Goal: Task Accomplishment & Management: Use online tool/utility

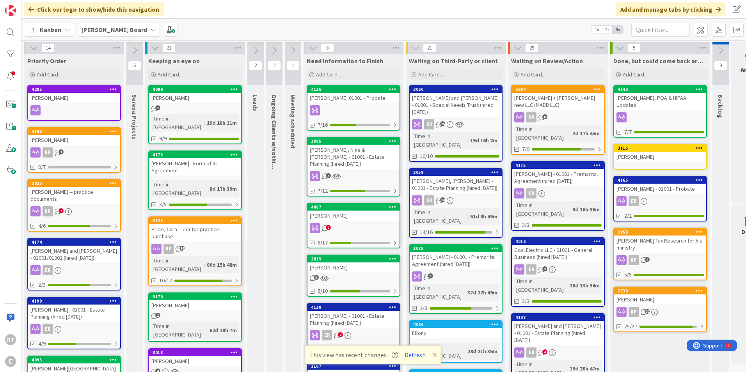
click at [137, 48] on icon at bounding box center [134, 50] width 9 height 9
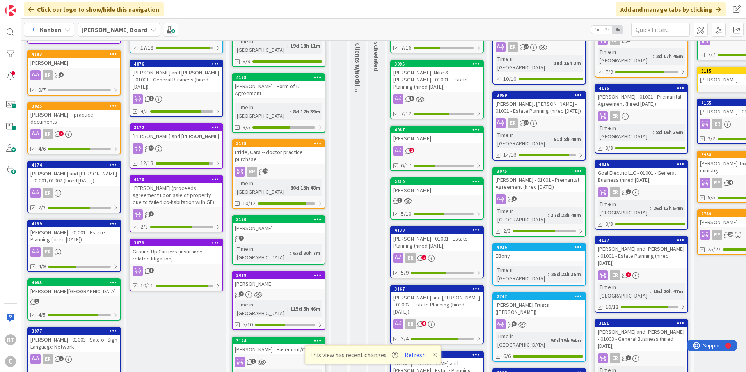
scroll to position [78, 0]
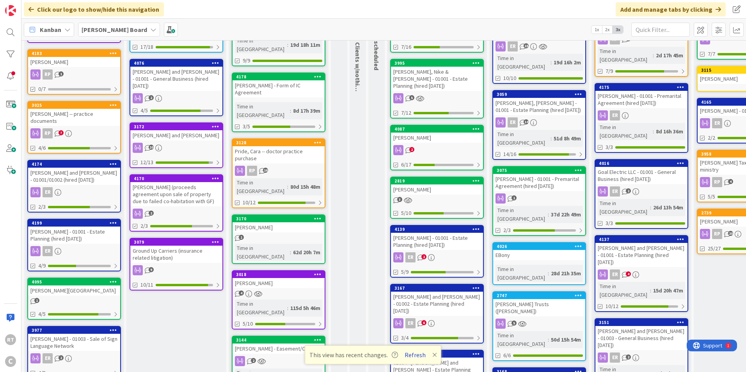
click at [417, 355] on button "Refresh" at bounding box center [415, 355] width 27 height 10
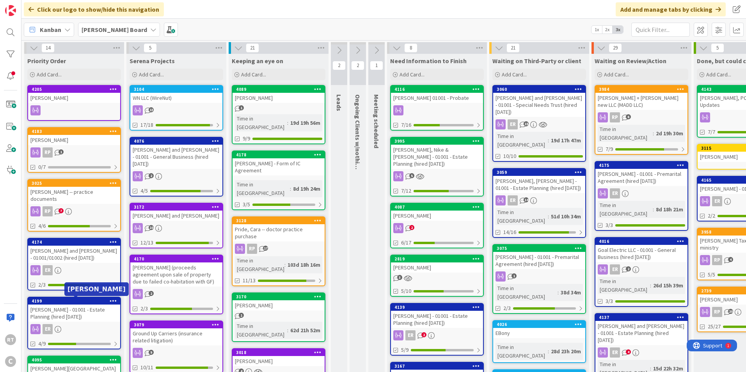
click at [69, 310] on div "[PERSON_NAME] - 01001 - Estate Planning (hired [DATE])" at bounding box center [74, 313] width 92 height 17
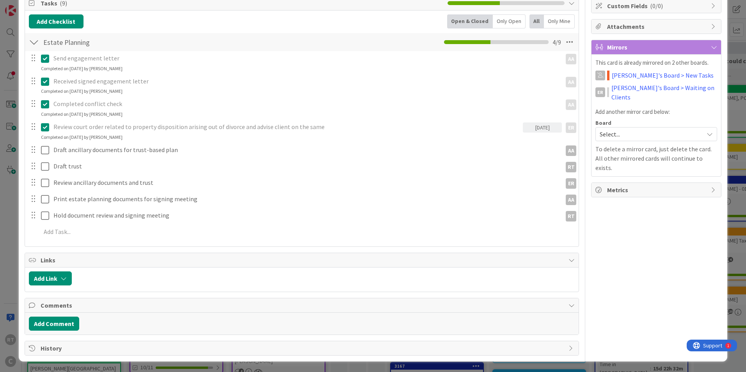
scroll to position [120, 0]
